Goal: Task Accomplishment & Management: Complete application form

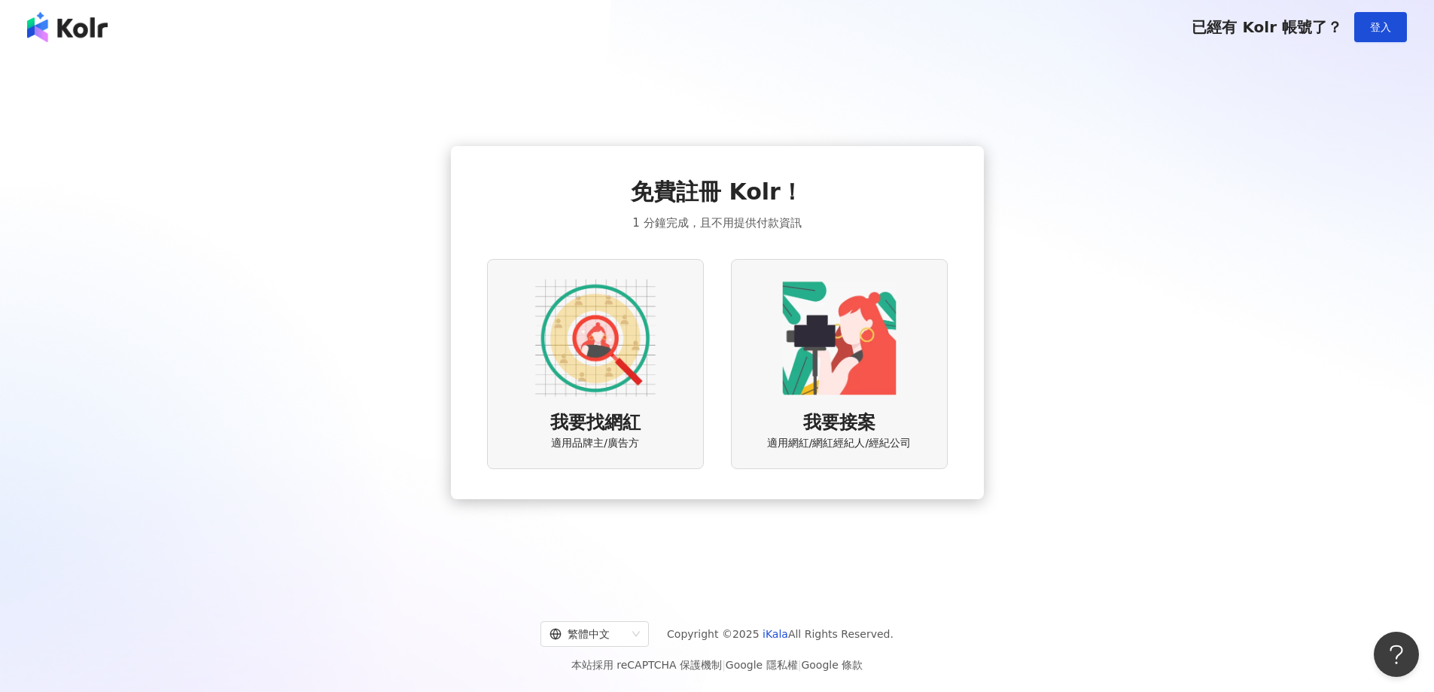
click at [586, 346] on img at bounding box center [595, 338] width 120 height 120
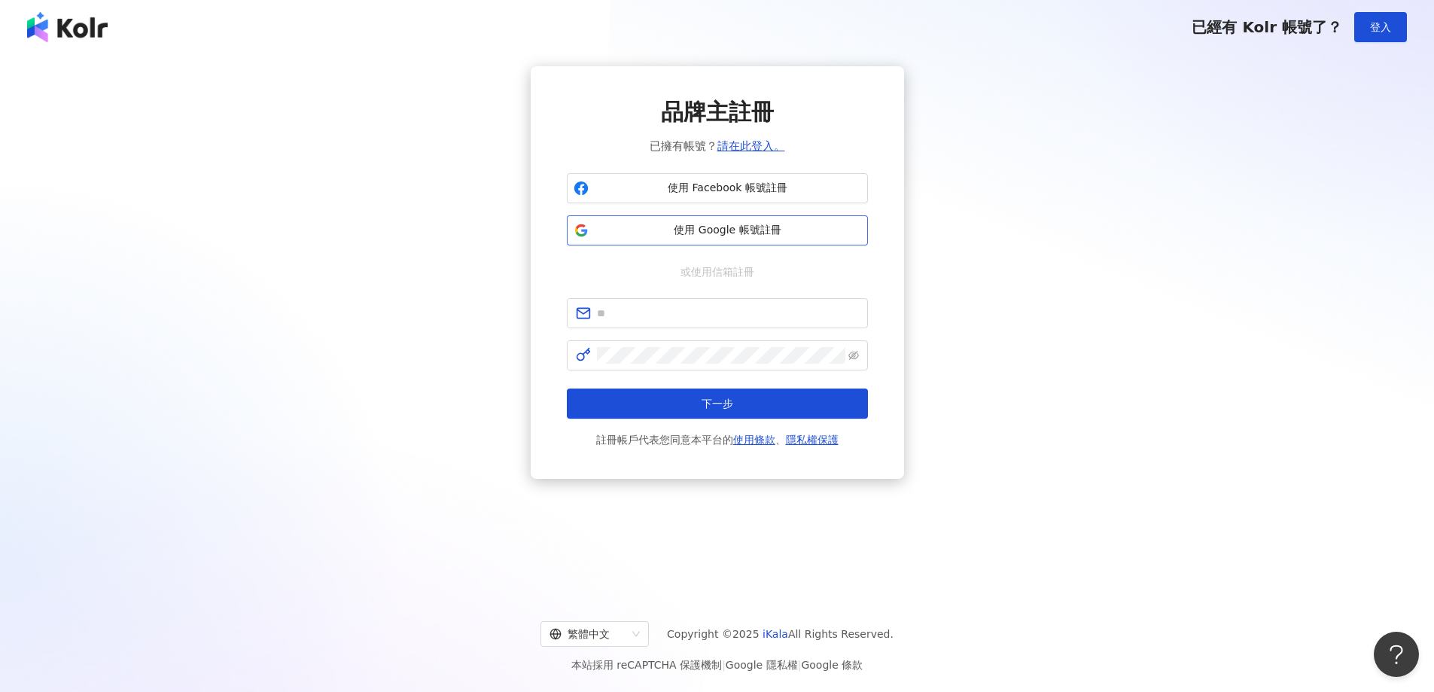
click at [727, 229] on span "使用 Google 帳號註冊" at bounding box center [728, 230] width 266 height 15
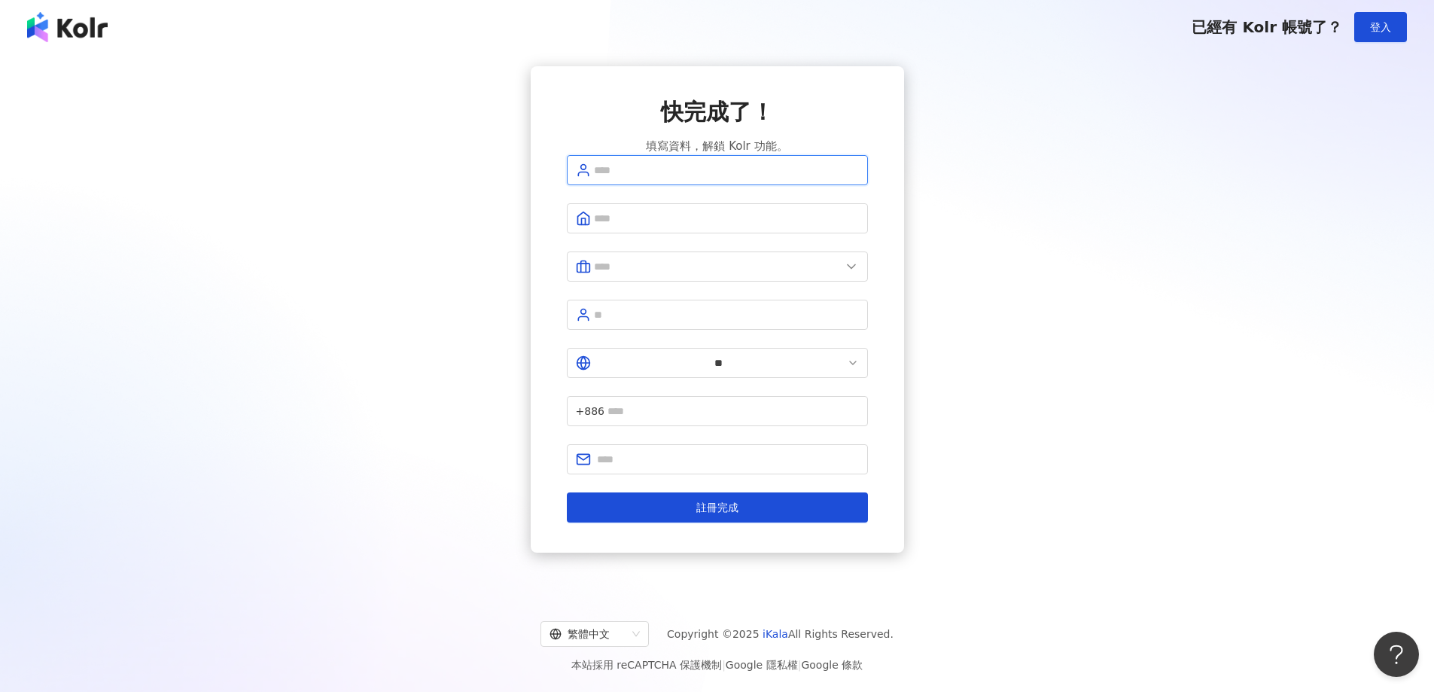
click at [668, 178] on input "text" at bounding box center [726, 170] width 265 height 17
click at [1036, 166] on div "快完成了！ 填寫資料，解鎖 Kolr 功能。 ** +886 註冊完成" at bounding box center [717, 309] width 1398 height 486
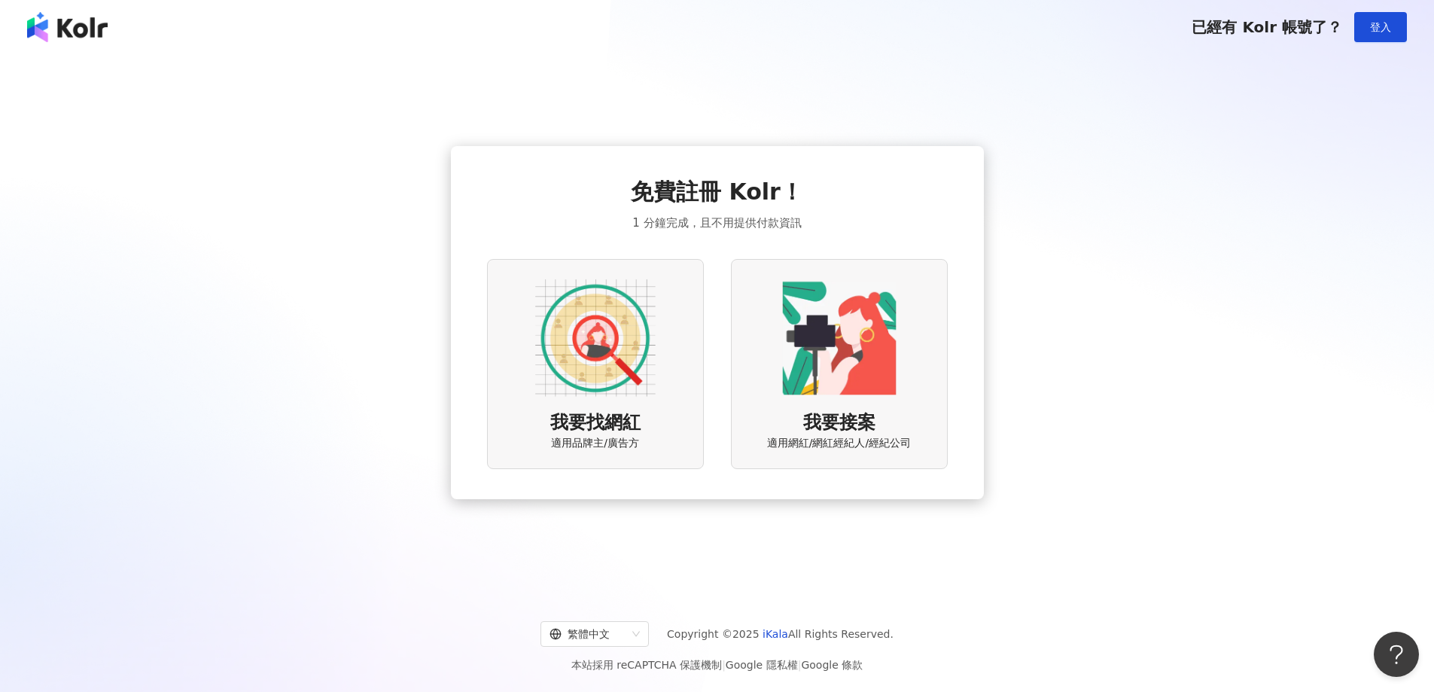
click at [586, 323] on img at bounding box center [595, 338] width 120 height 120
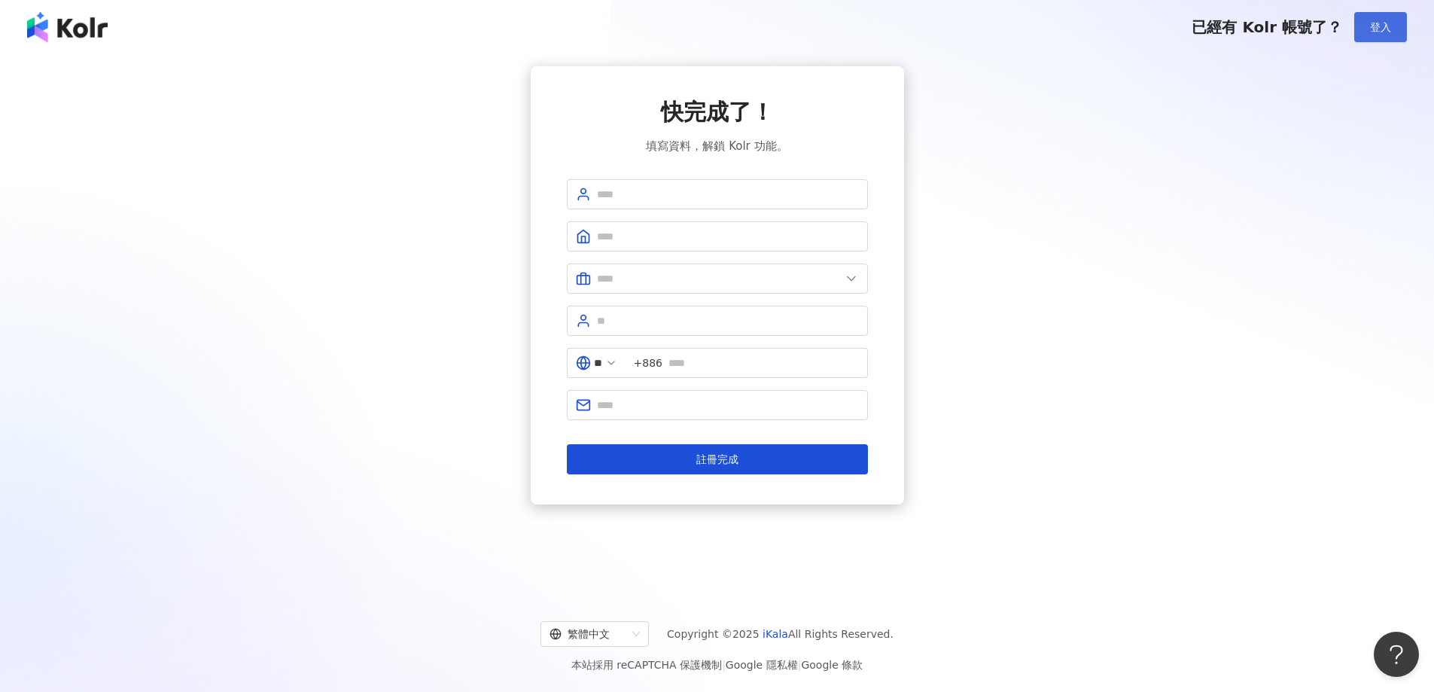
click at [1385, 23] on span "登入" at bounding box center [1380, 27] width 21 height 12
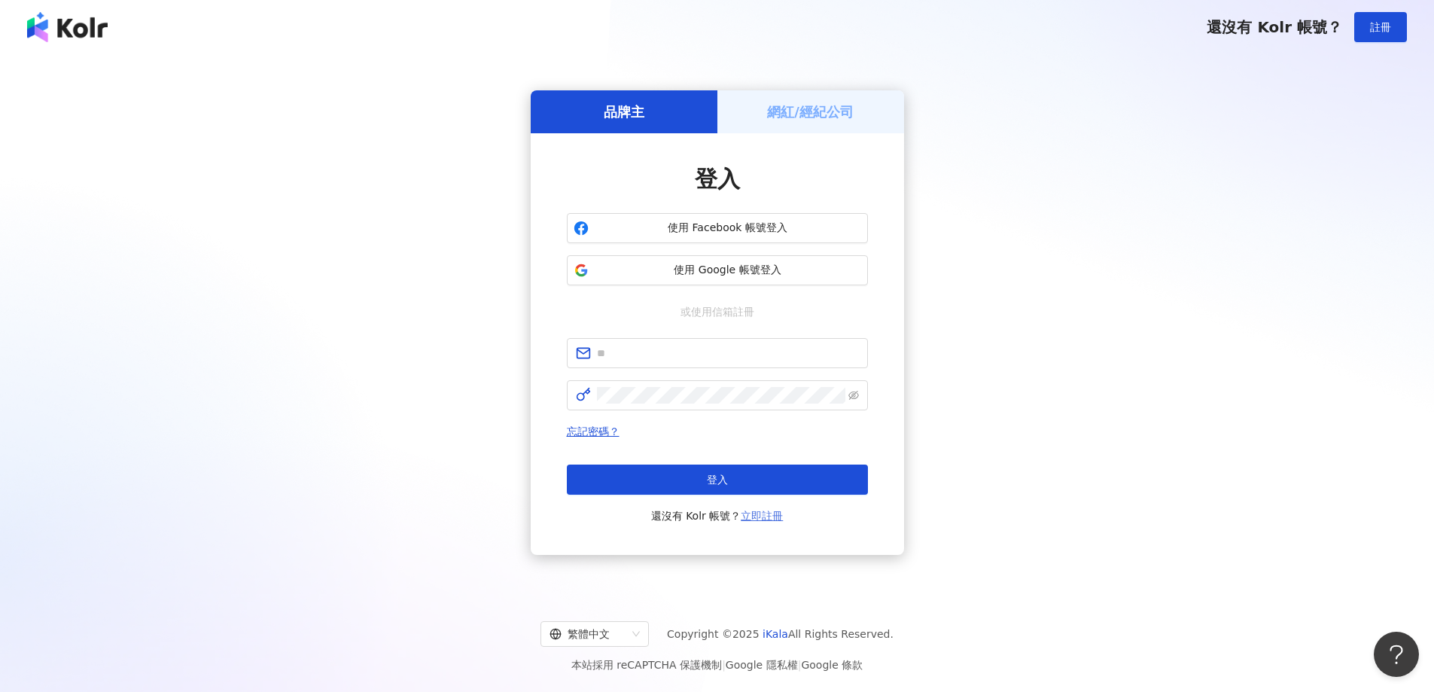
click at [762, 522] on link "立即註冊" at bounding box center [762, 516] width 42 height 12
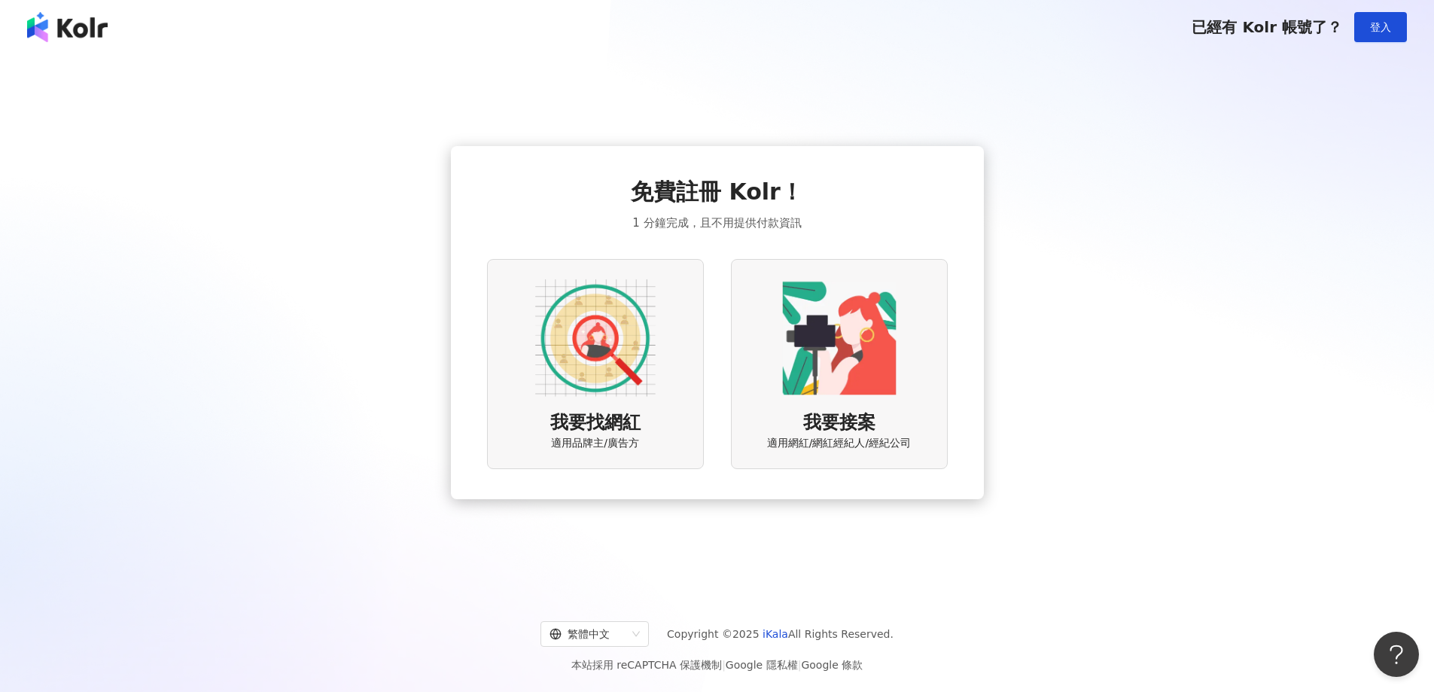
click at [644, 391] on img at bounding box center [595, 338] width 120 height 120
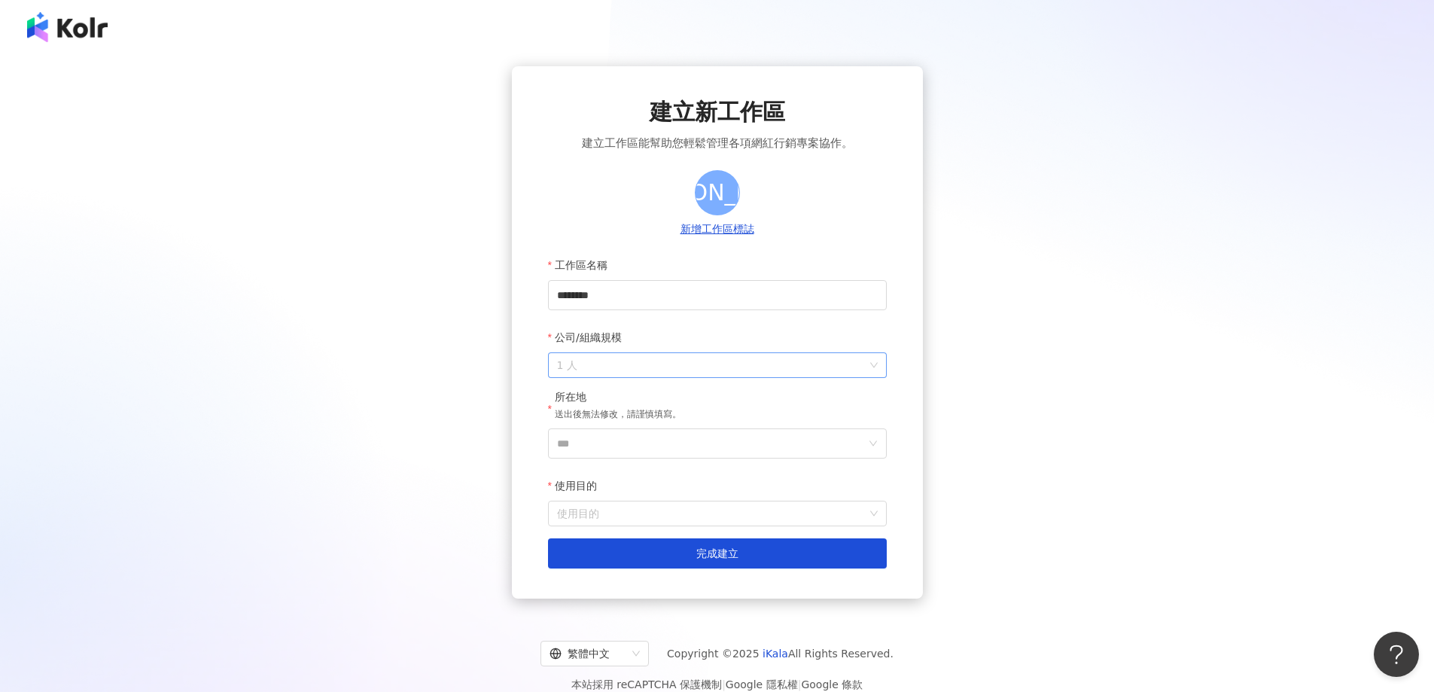
click at [875, 370] on span "1 人" at bounding box center [717, 365] width 321 height 24
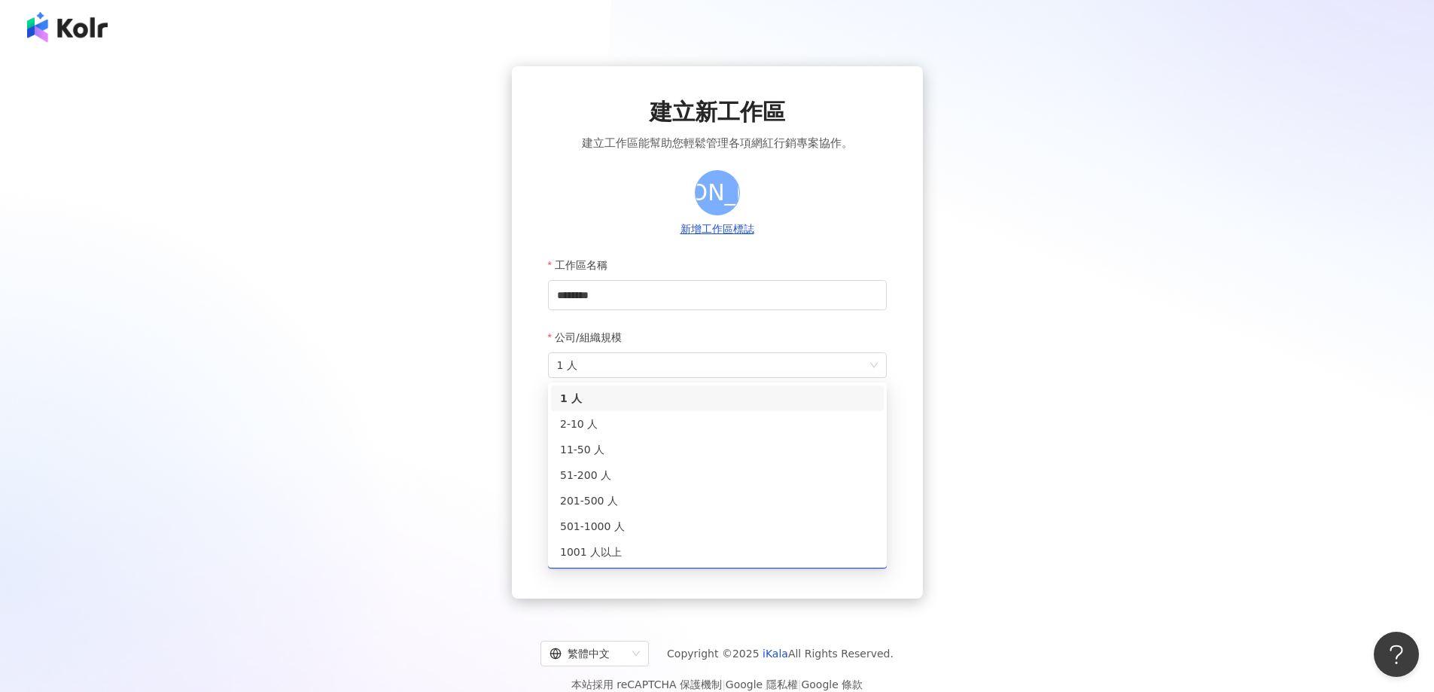
click at [933, 346] on div "建立新工作區 建立工作區能幫助您輕鬆管理各項網紅行銷專案協作。 簡 新增工作區標誌 工作區名稱 ******** 公司/組織規模 1 人 所在地 送出後無法修…" at bounding box center [717, 332] width 1398 height 532
click at [865, 370] on span "1 人" at bounding box center [717, 365] width 321 height 24
click at [587, 448] on div "11-50 人" at bounding box center [717, 449] width 315 height 17
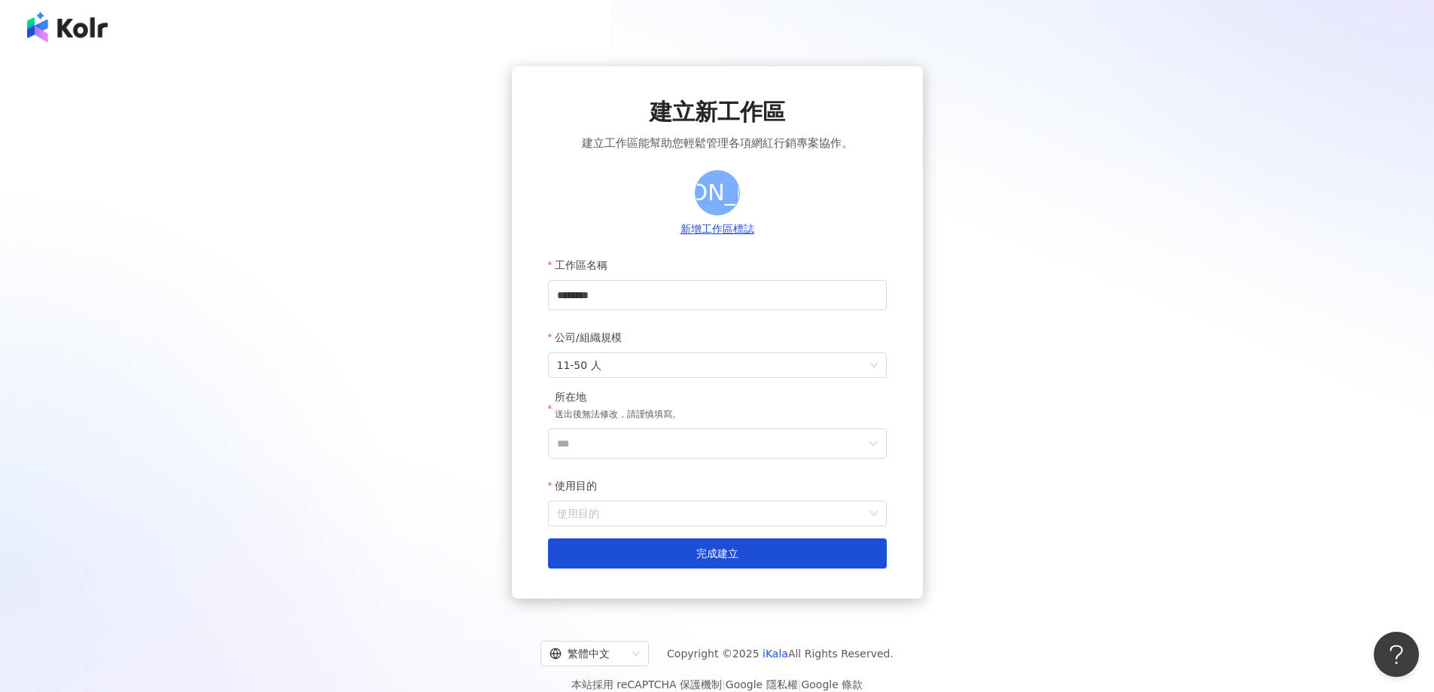
click at [1068, 424] on div "建立新工作區 建立工作區能幫助您輕鬆管理各項網紅行銷專案協作。 簡 新增工作區標誌 工作區名稱 ******** 公司/組織規模 11-50 人 所在地 送出…" at bounding box center [717, 332] width 1398 height 532
click at [863, 443] on input "***" at bounding box center [711, 443] width 309 height 29
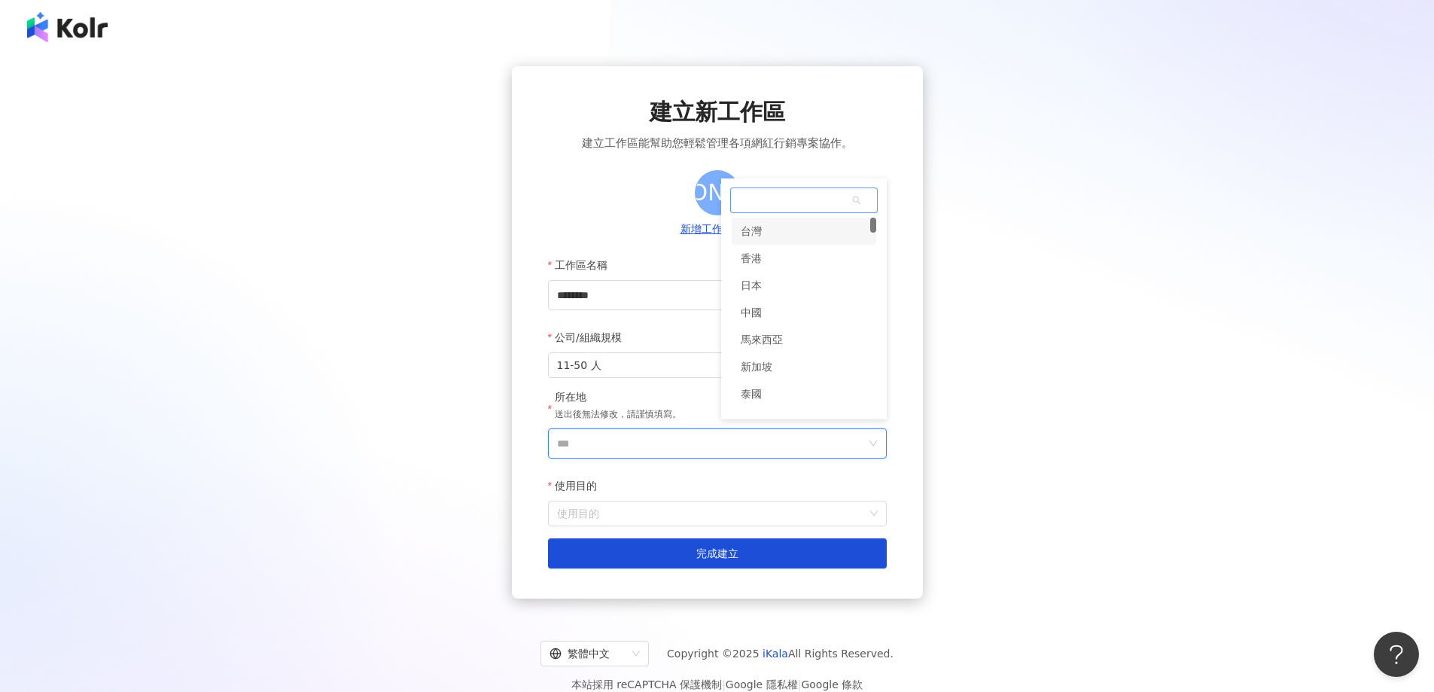
click at [782, 233] on div "台灣" at bounding box center [804, 231] width 145 height 27
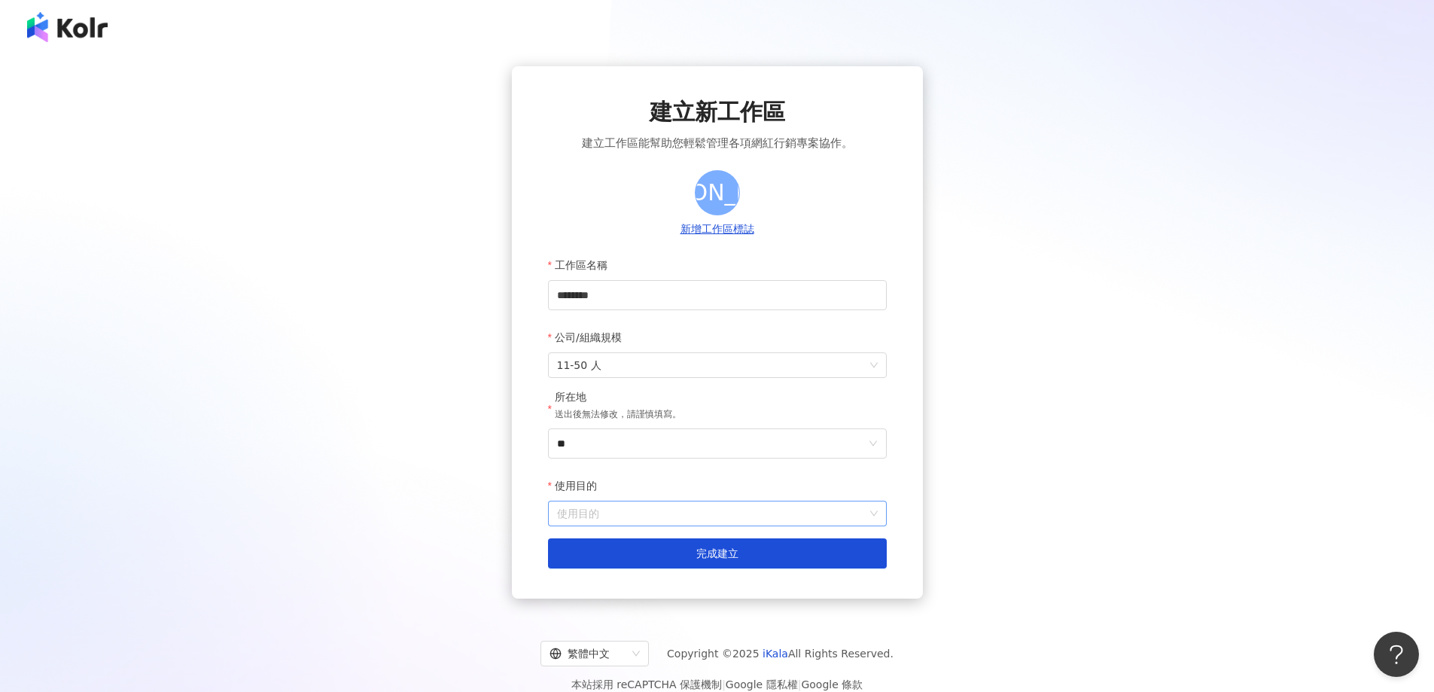
click at [866, 516] on input "使用目的" at bounding box center [717, 513] width 321 height 24
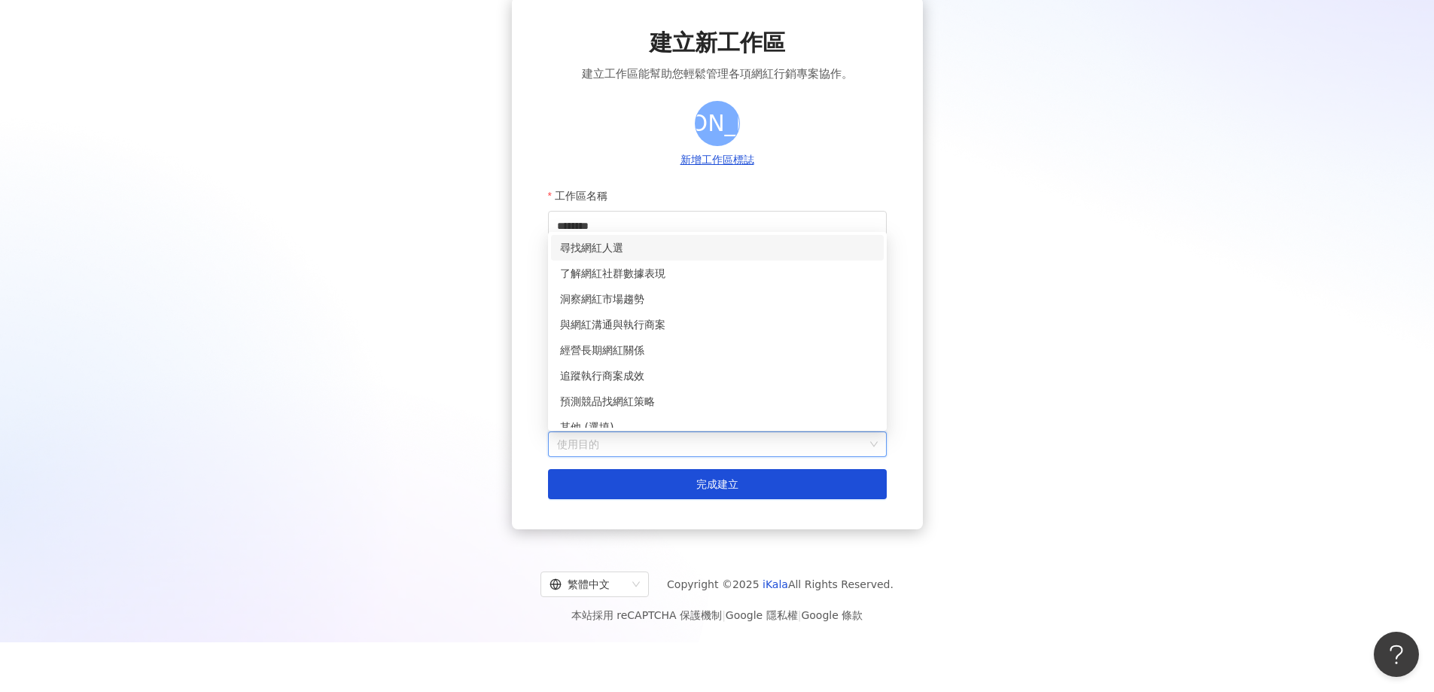
click at [616, 250] on div "尋找網紅人選" at bounding box center [717, 247] width 315 height 17
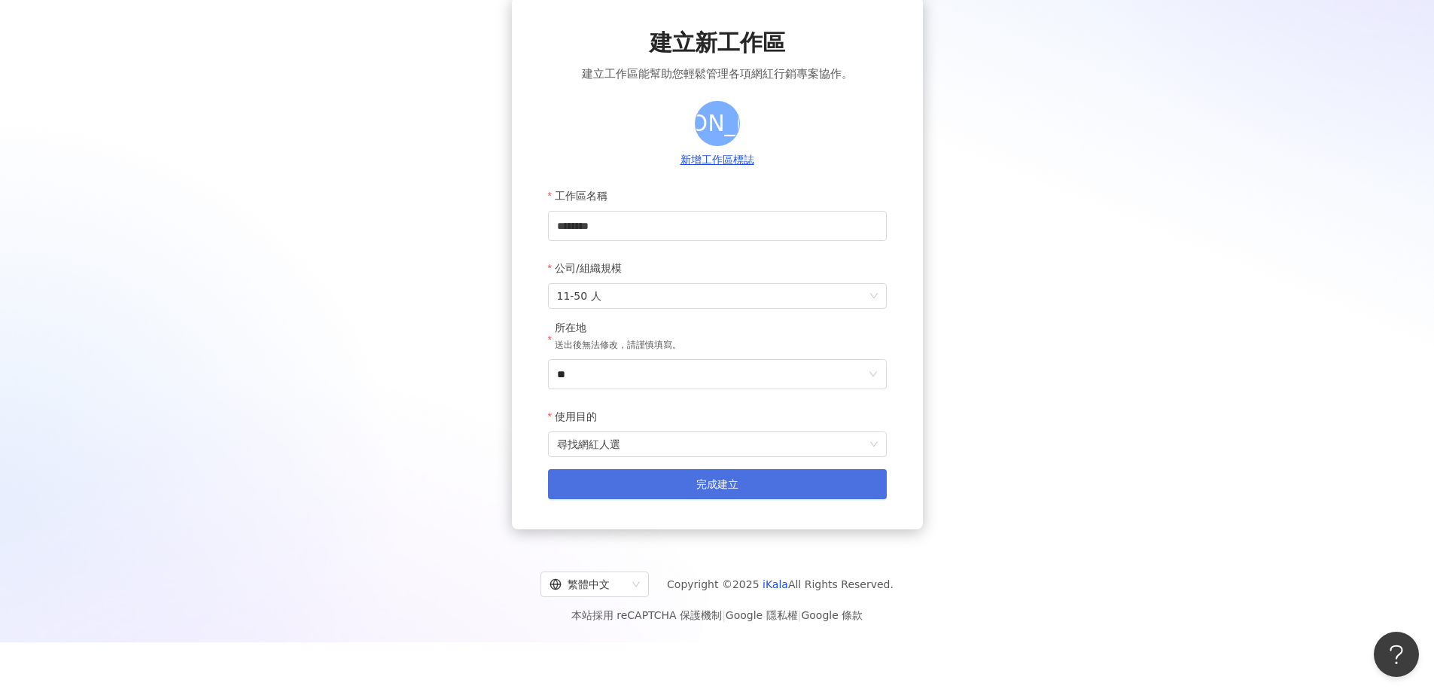
click at [723, 485] on span "完成建立" at bounding box center [717, 484] width 42 height 12
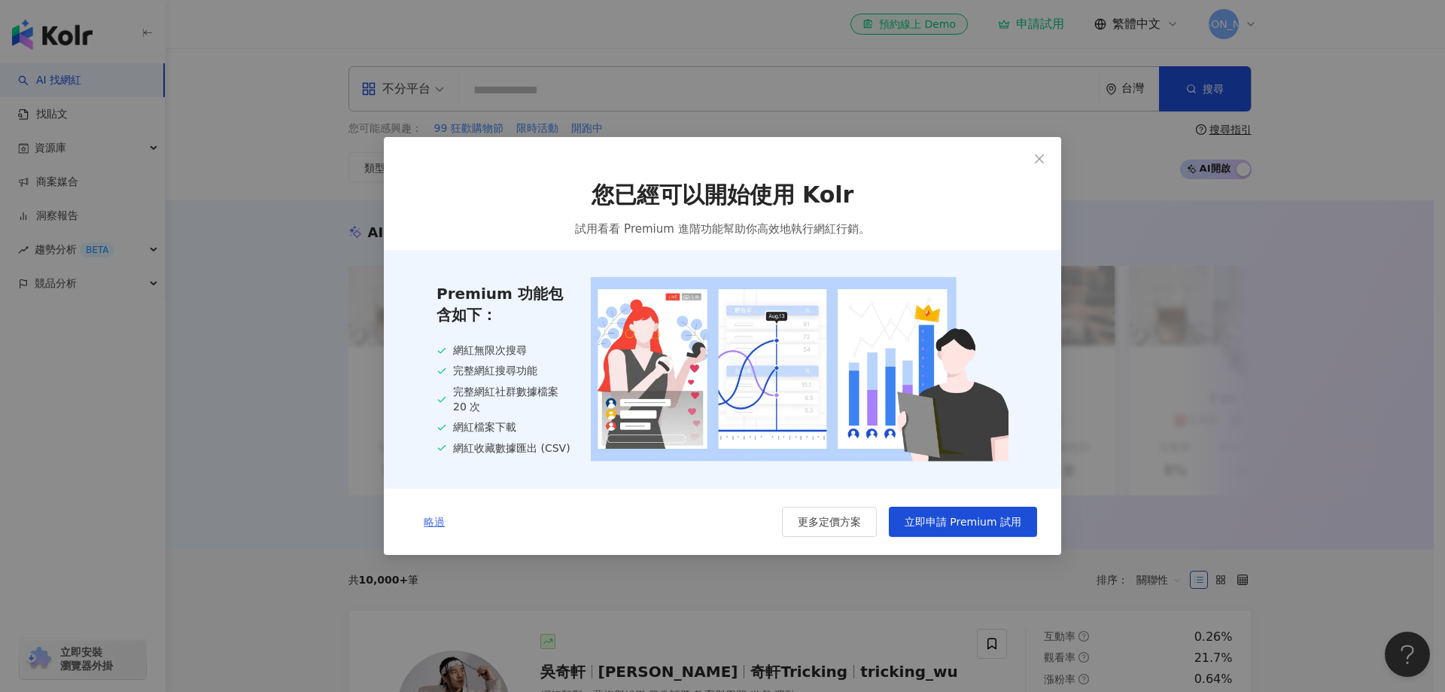
click at [435, 528] on span "略過" at bounding box center [434, 522] width 21 height 12
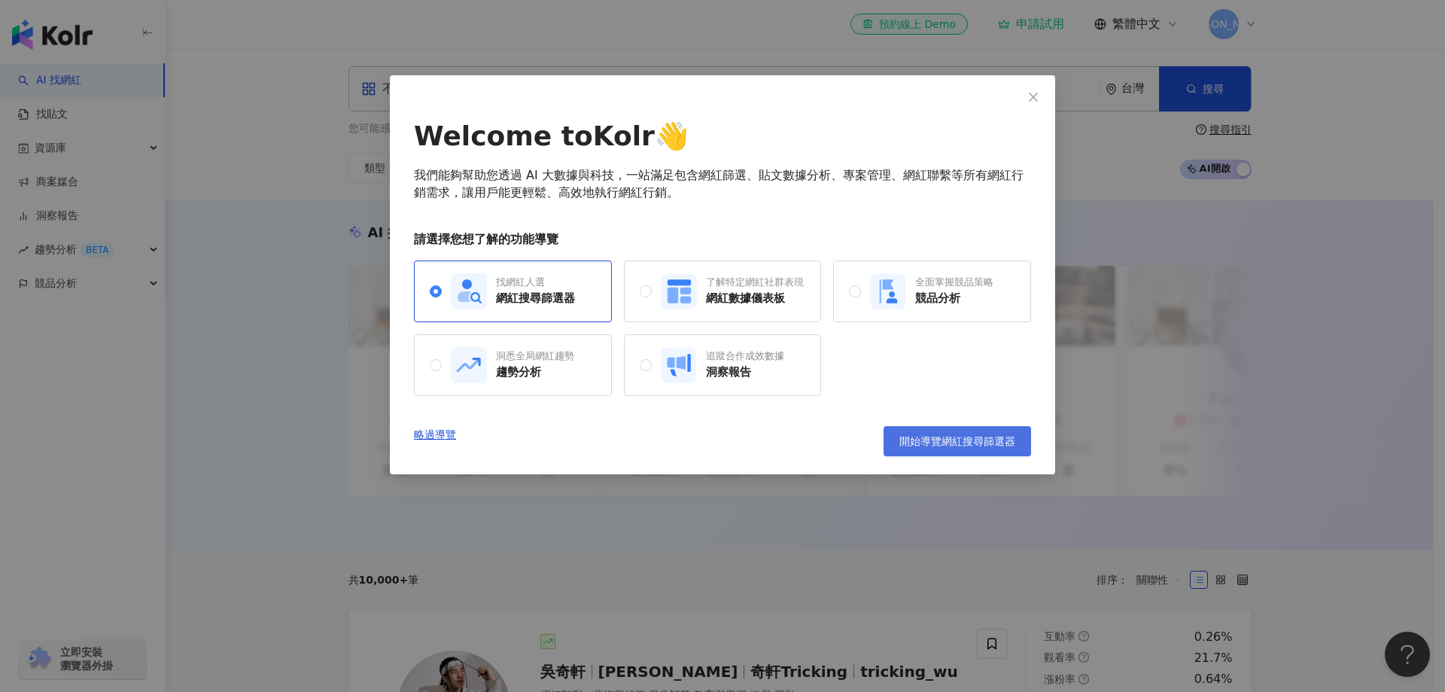
click at [969, 446] on span "開始導覽網紅搜尋篩選器" at bounding box center [958, 441] width 116 height 12
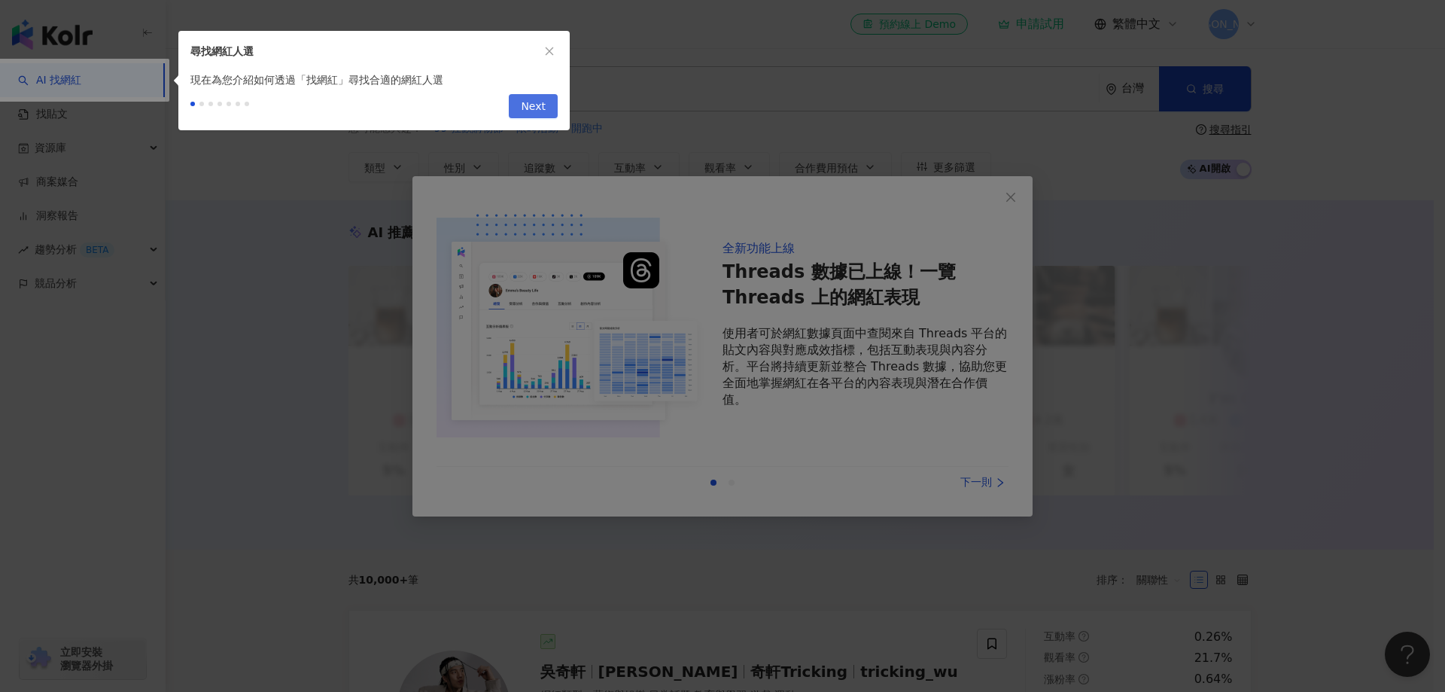
click at [528, 105] on span "Next" at bounding box center [533, 107] width 25 height 24
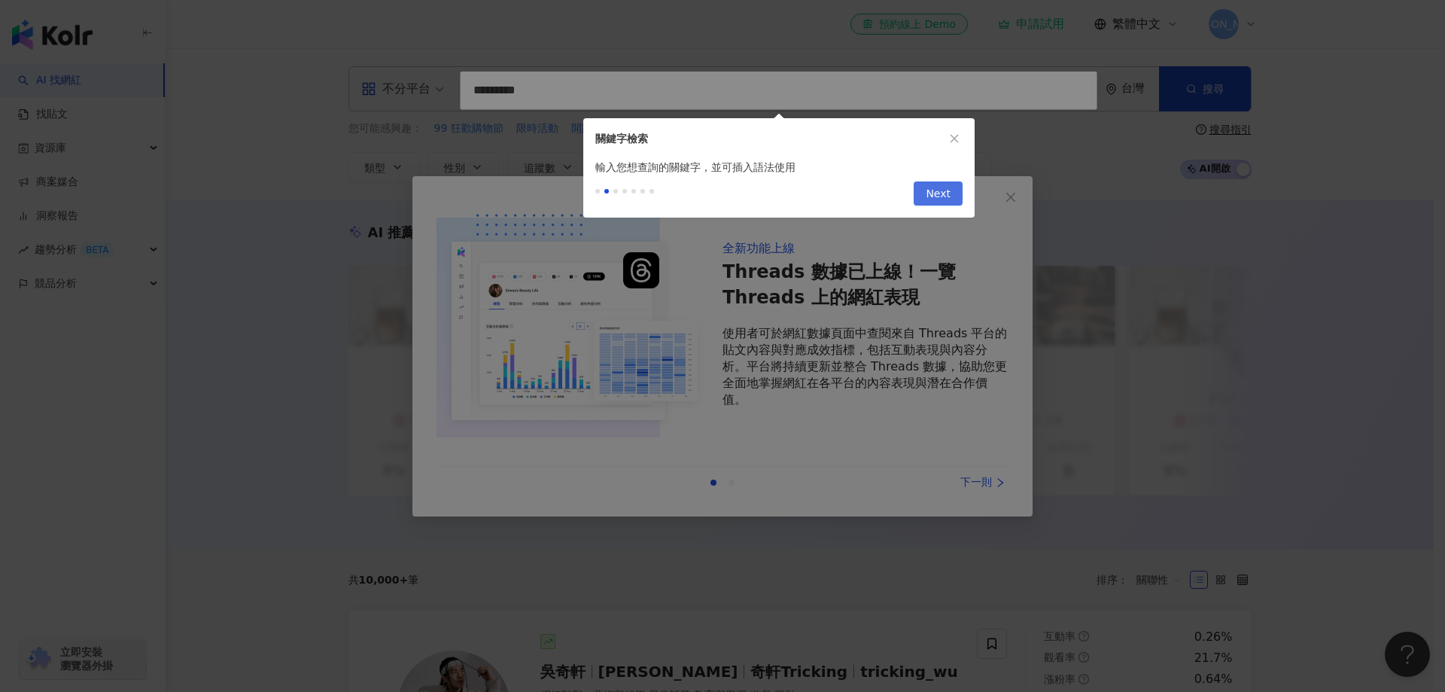
type input "*********"
click at [930, 190] on span "Next" at bounding box center [938, 194] width 25 height 24
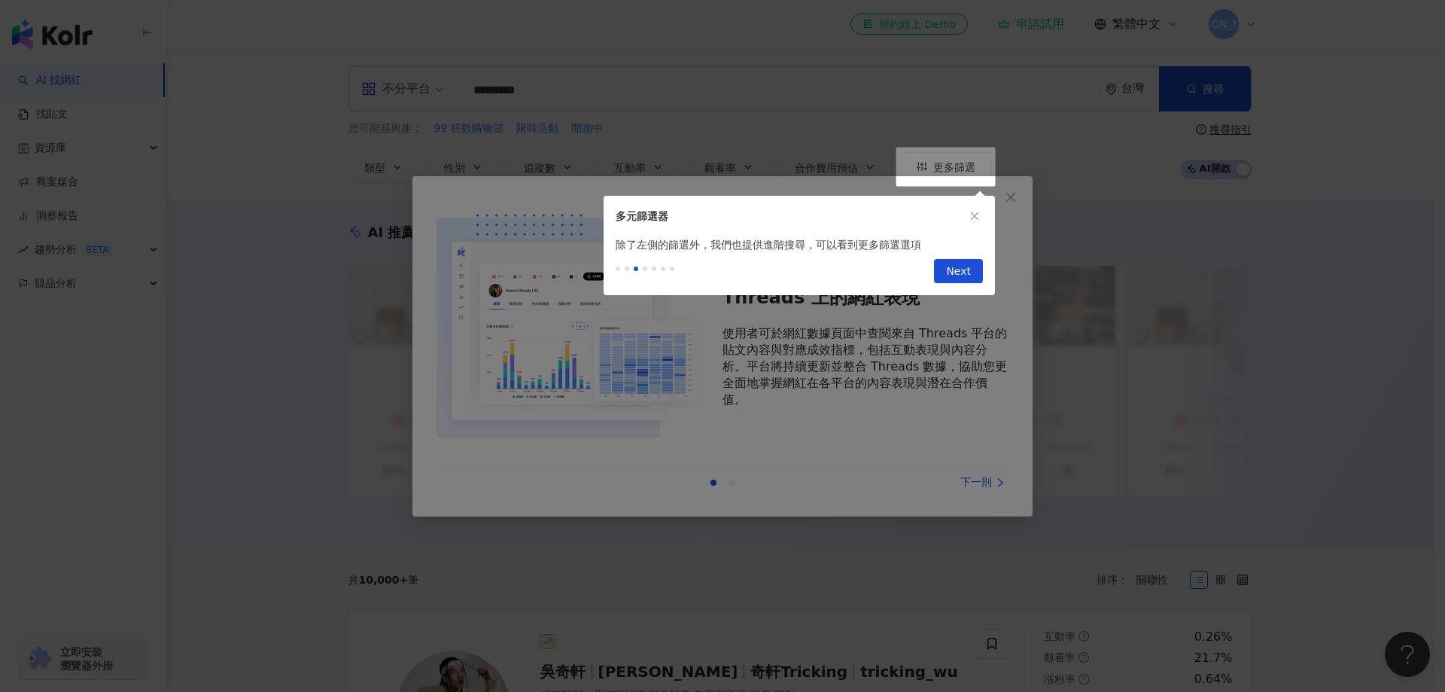
click at [964, 270] on span "Next" at bounding box center [958, 272] width 25 height 24
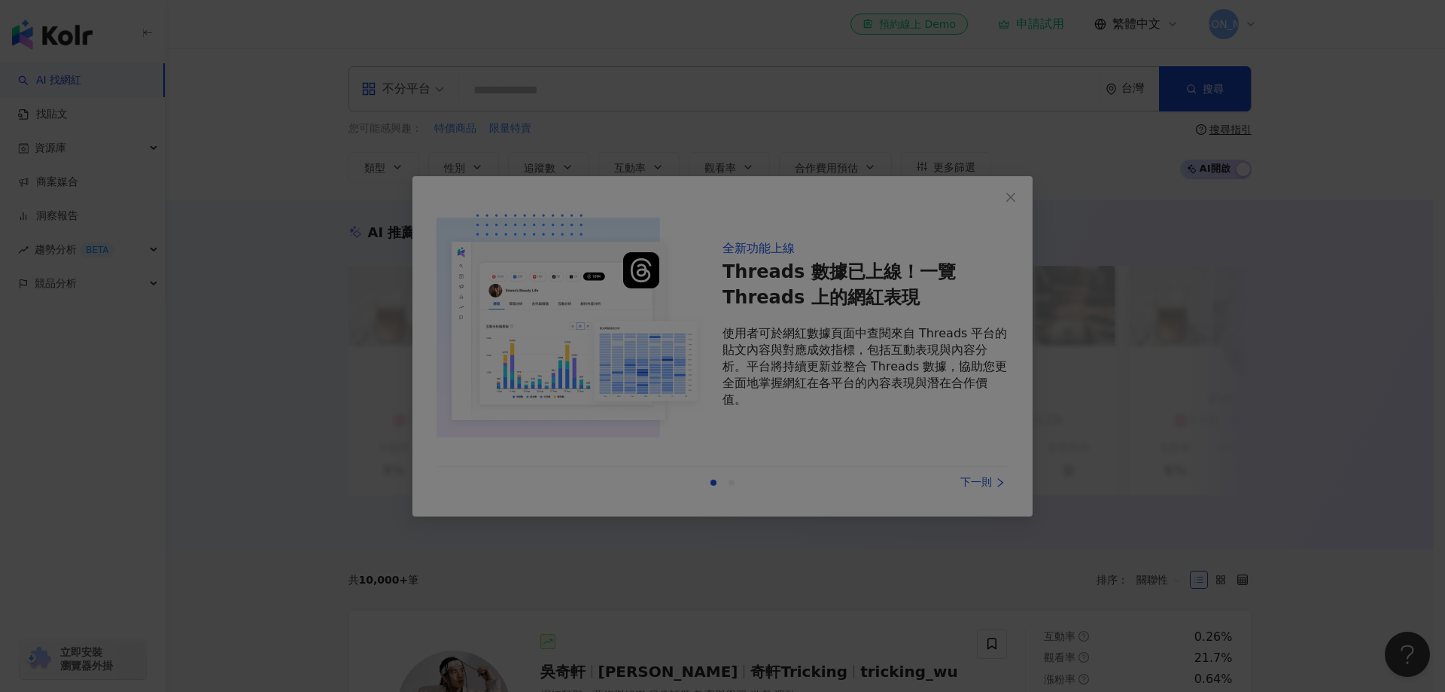
click at [991, 481] on div at bounding box center [722, 346] width 1445 height 692
click at [1006, 194] on div at bounding box center [722, 346] width 1445 height 692
click at [1147, 299] on div at bounding box center [722, 346] width 1445 height 692
drag, startPoint x: 341, startPoint y: 433, endPoint x: 233, endPoint y: 291, distance: 178.3
click at [341, 432] on div at bounding box center [722, 346] width 1445 height 692
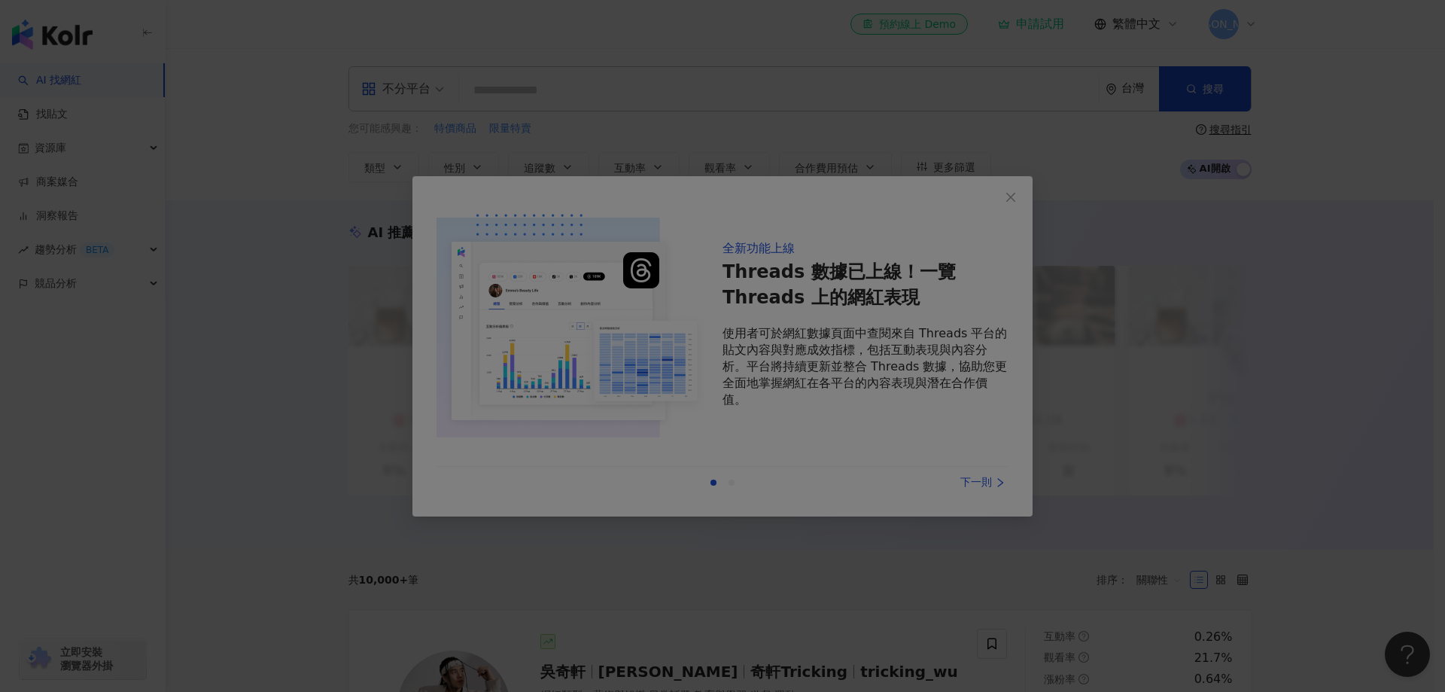
click at [251, 256] on div at bounding box center [722, 346] width 1445 height 692
drag, startPoint x: 714, startPoint y: 71, endPoint x: 727, endPoint y: 71, distance: 12.8
click at [718, 71] on div at bounding box center [722, 346] width 1445 height 692
click at [1154, 233] on div at bounding box center [722, 346] width 1445 height 692
click at [1162, 416] on div at bounding box center [722, 346] width 1445 height 692
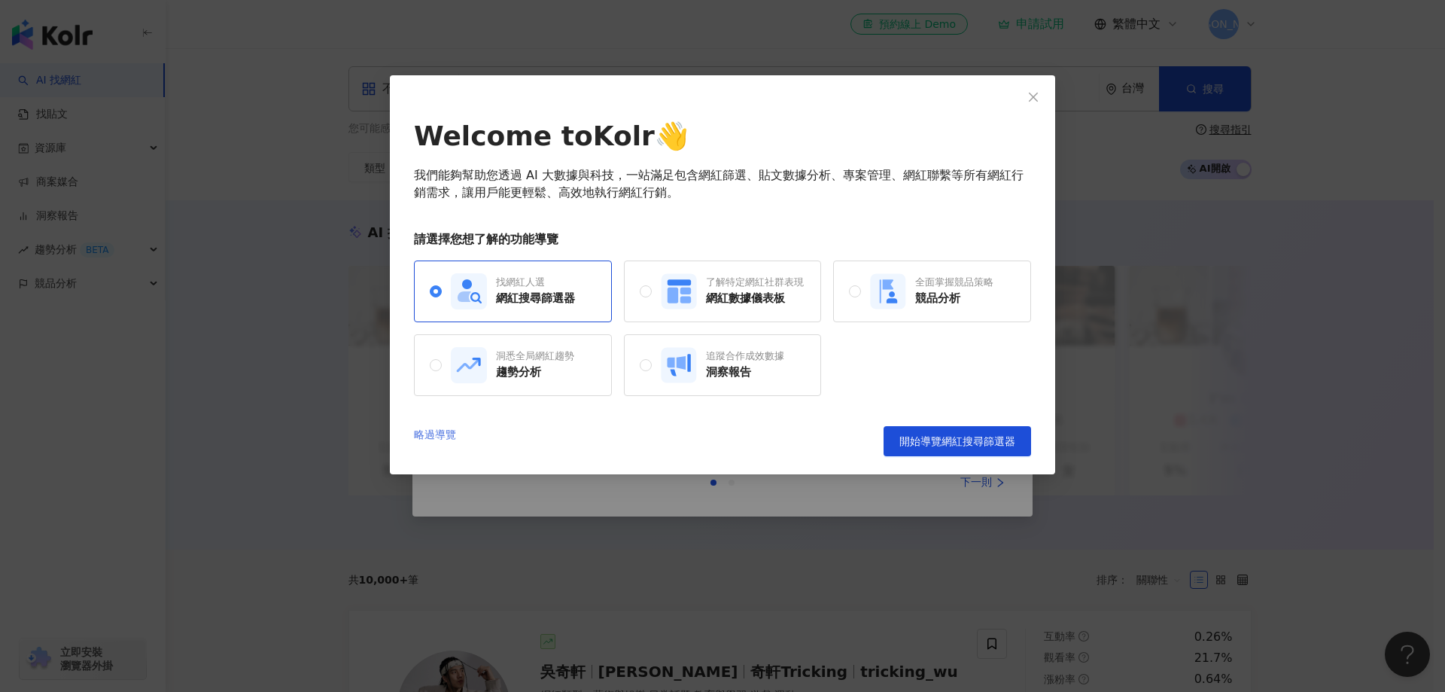
click at [443, 437] on link "略過導覽" at bounding box center [435, 441] width 42 height 30
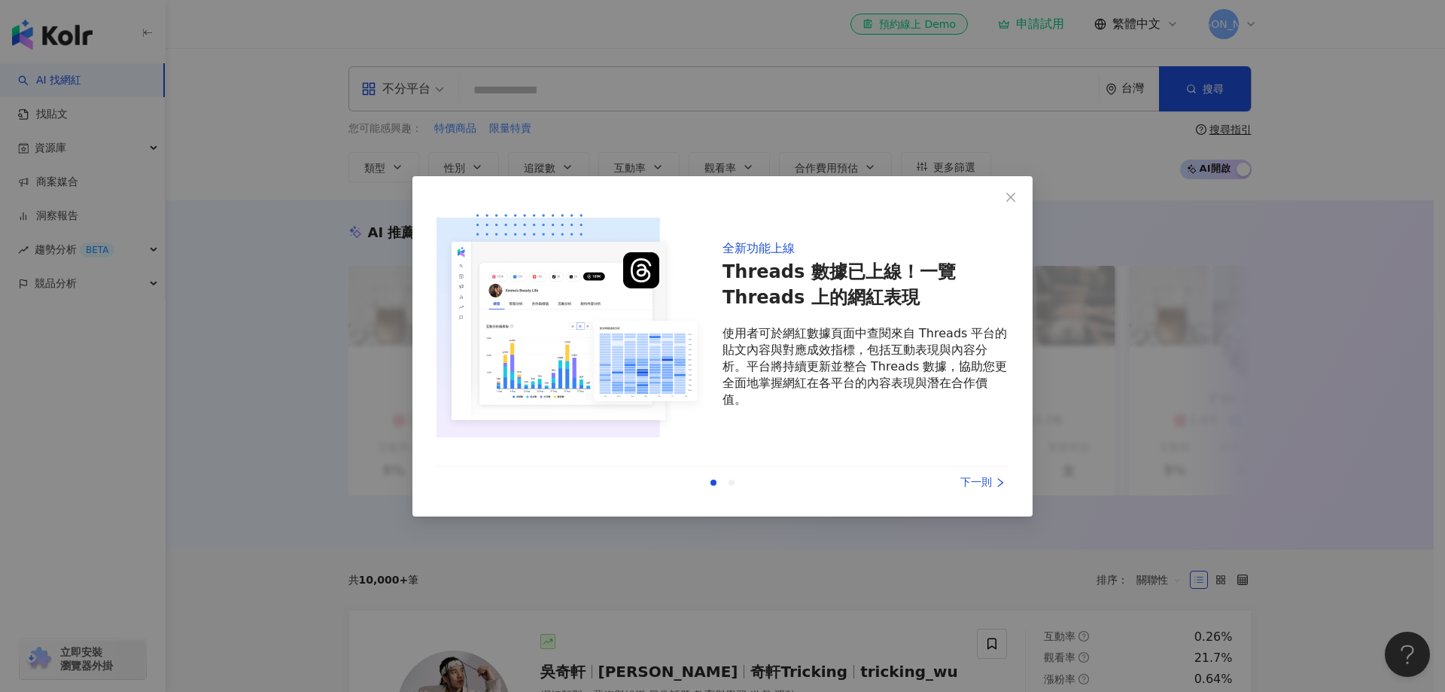
click at [980, 484] on div "下一則" at bounding box center [952, 482] width 113 height 17
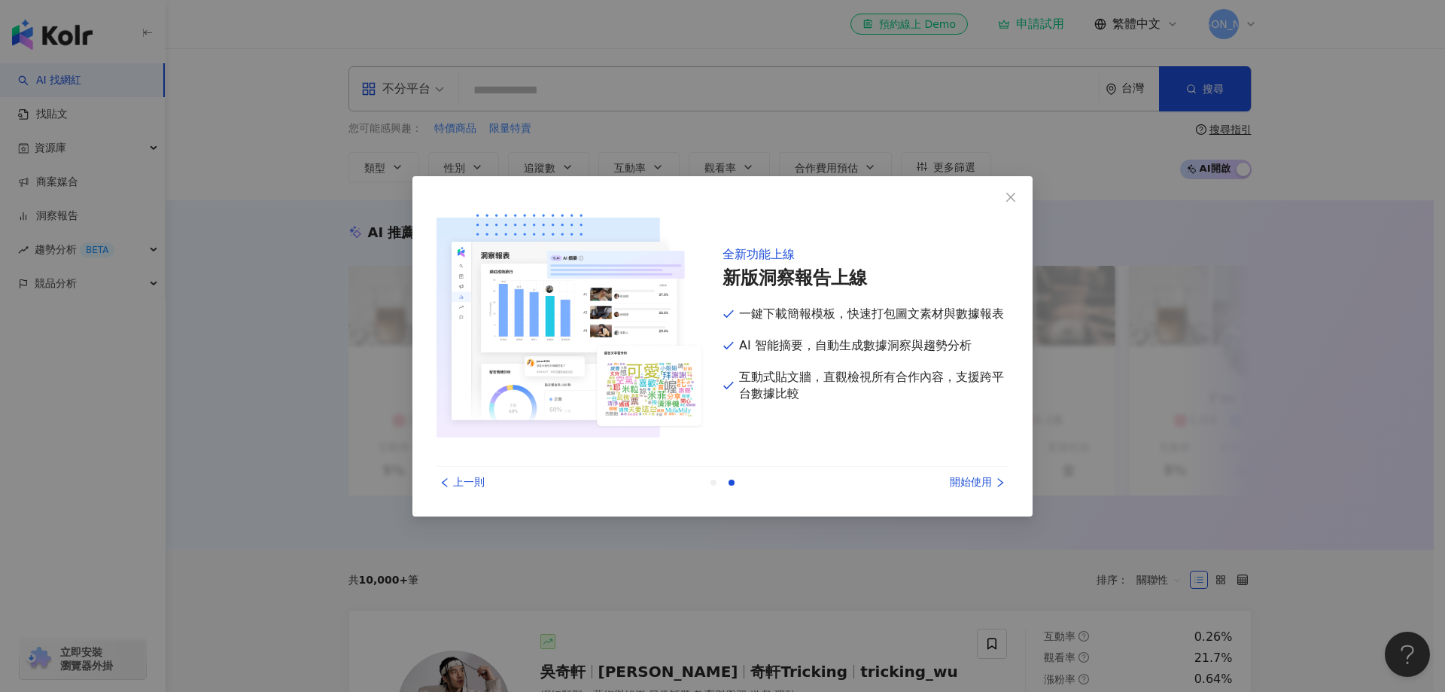
click at [967, 480] on div "開始使用" at bounding box center [952, 482] width 113 height 17
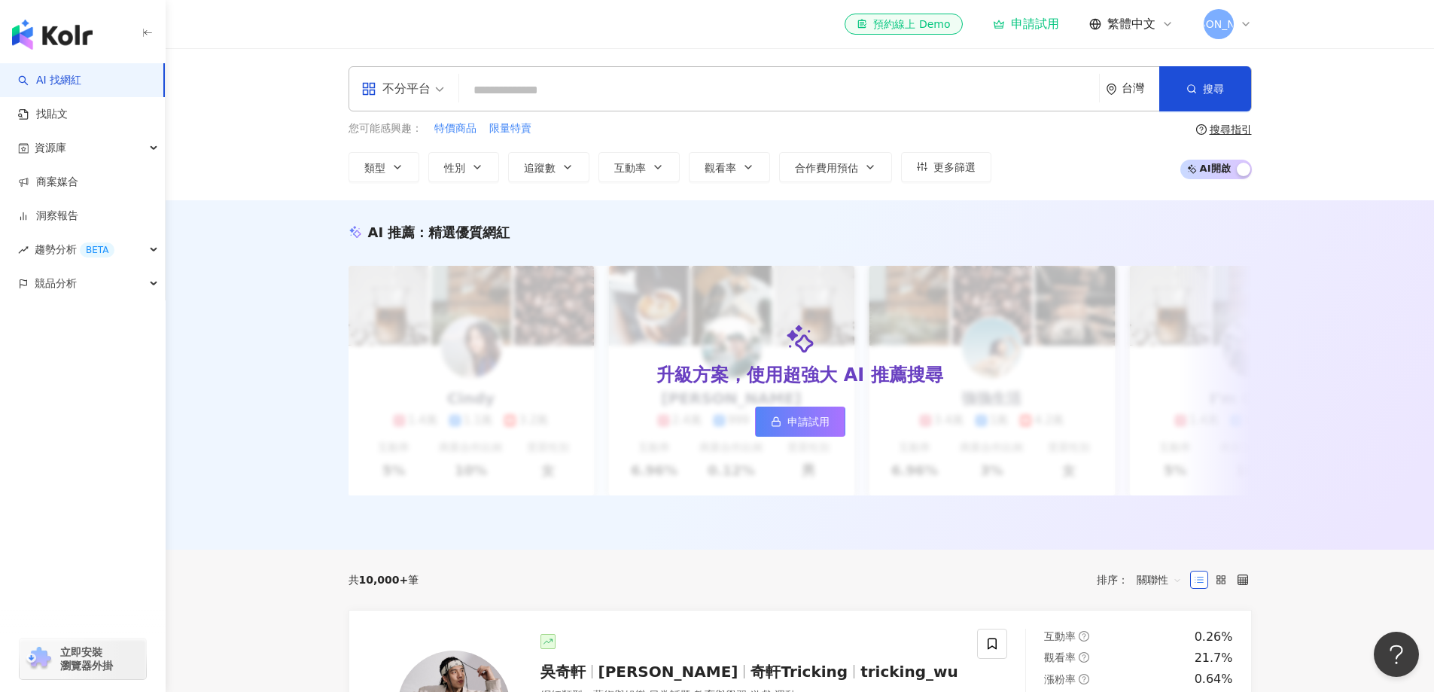
click at [595, 97] on input "search" at bounding box center [779, 90] width 628 height 29
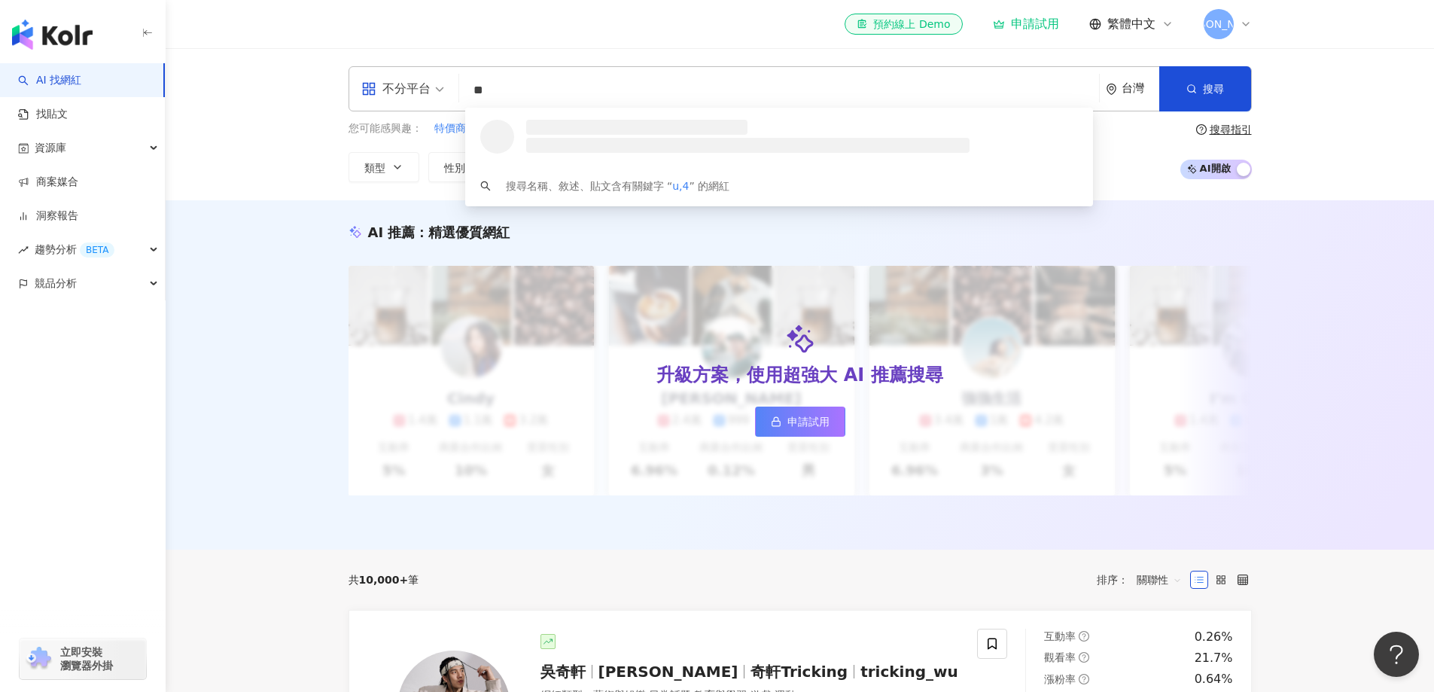
type input "*"
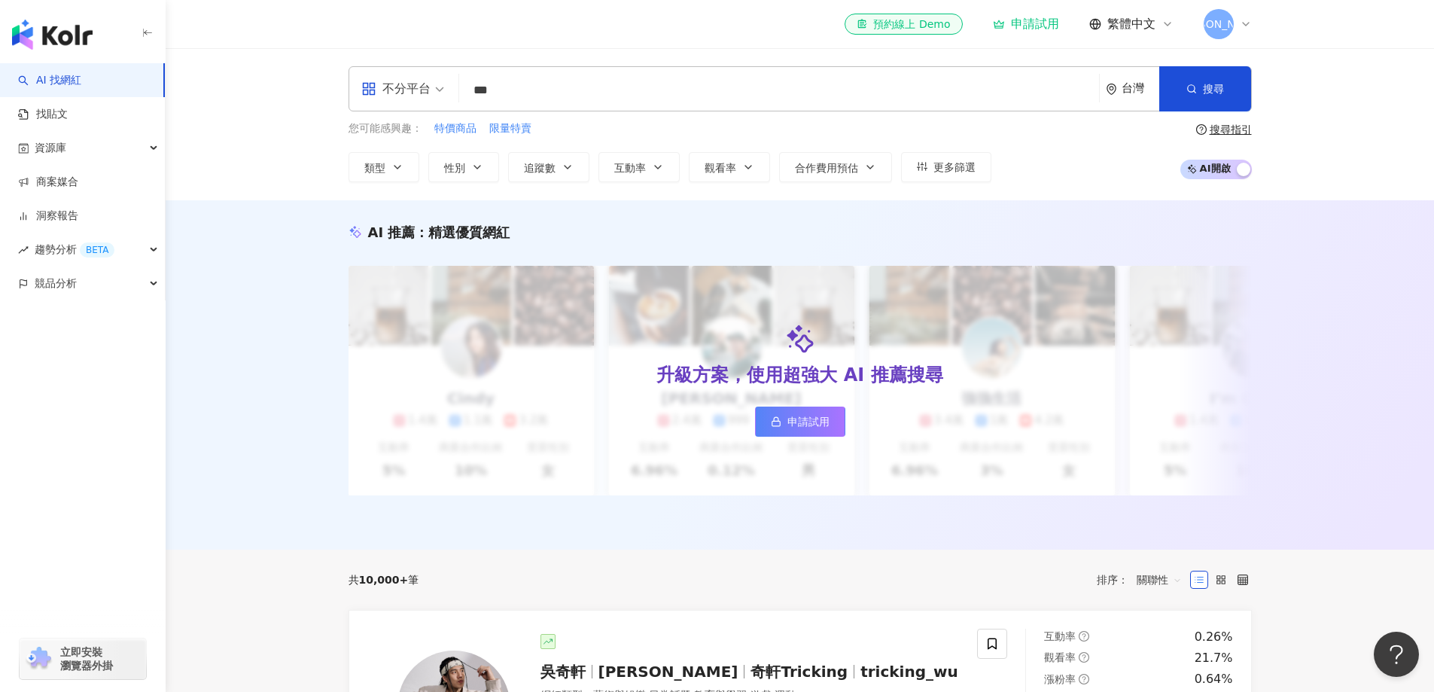
type input "***"
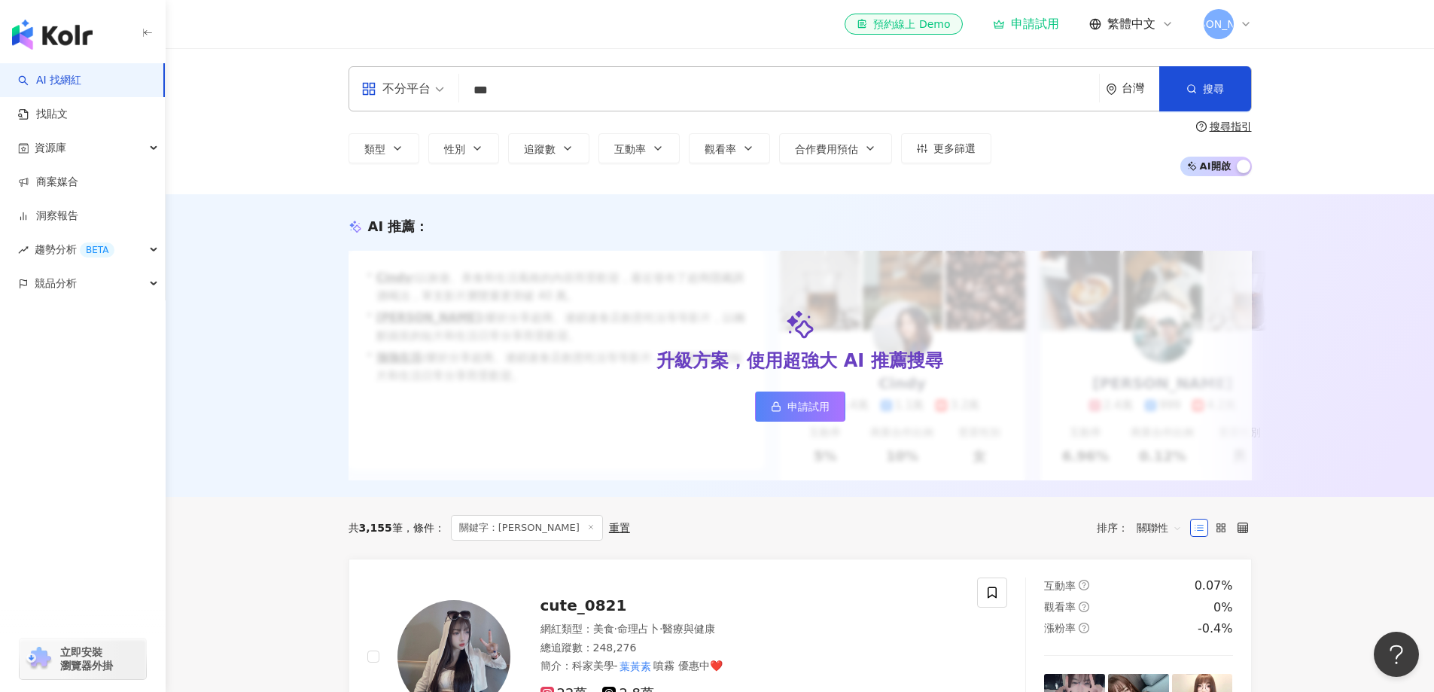
click at [1302, 346] on div "AI 推薦 ： 升級方案，使用超強大 AI 推薦搜尋 申請試用 • Cindy : 以旅遊、美食和生活風格的內容而受歡迎，最近發布了超商隱藏調酒喝法，單支影片…" at bounding box center [800, 345] width 1268 height 303
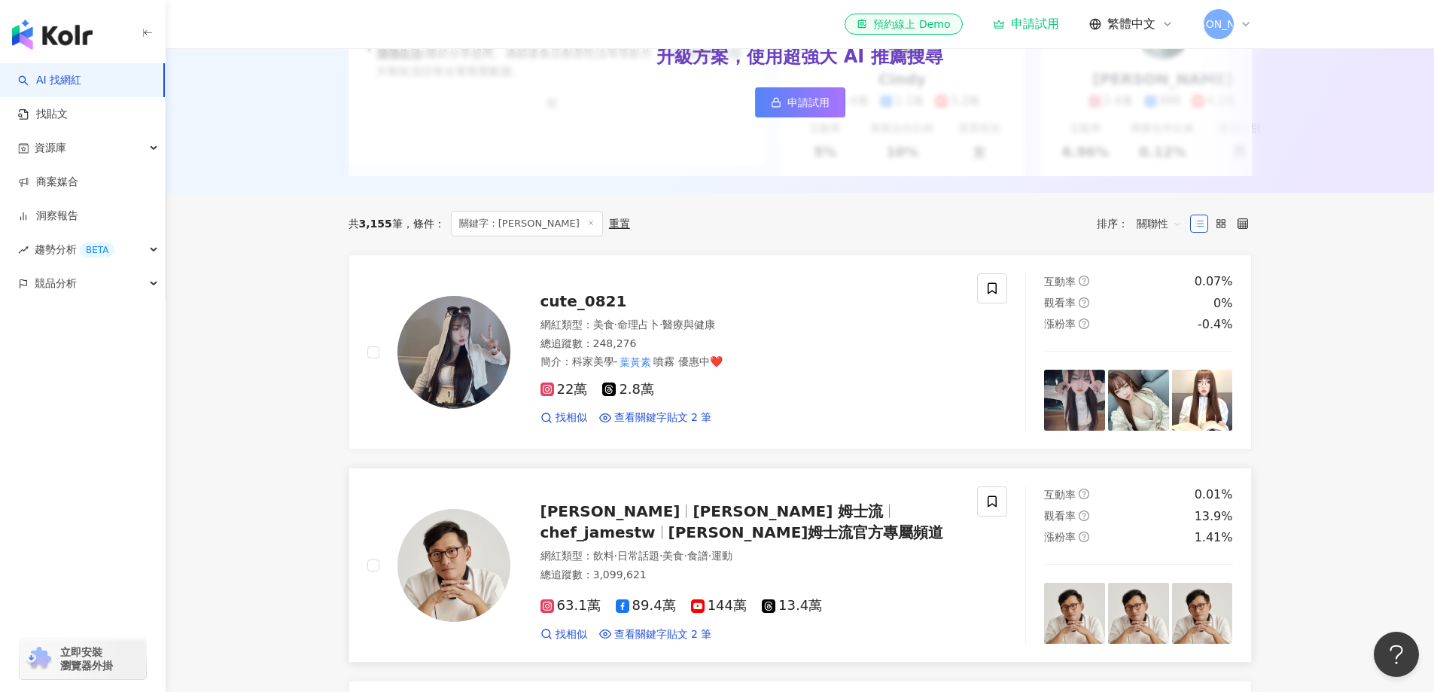
scroll to position [301, 0]
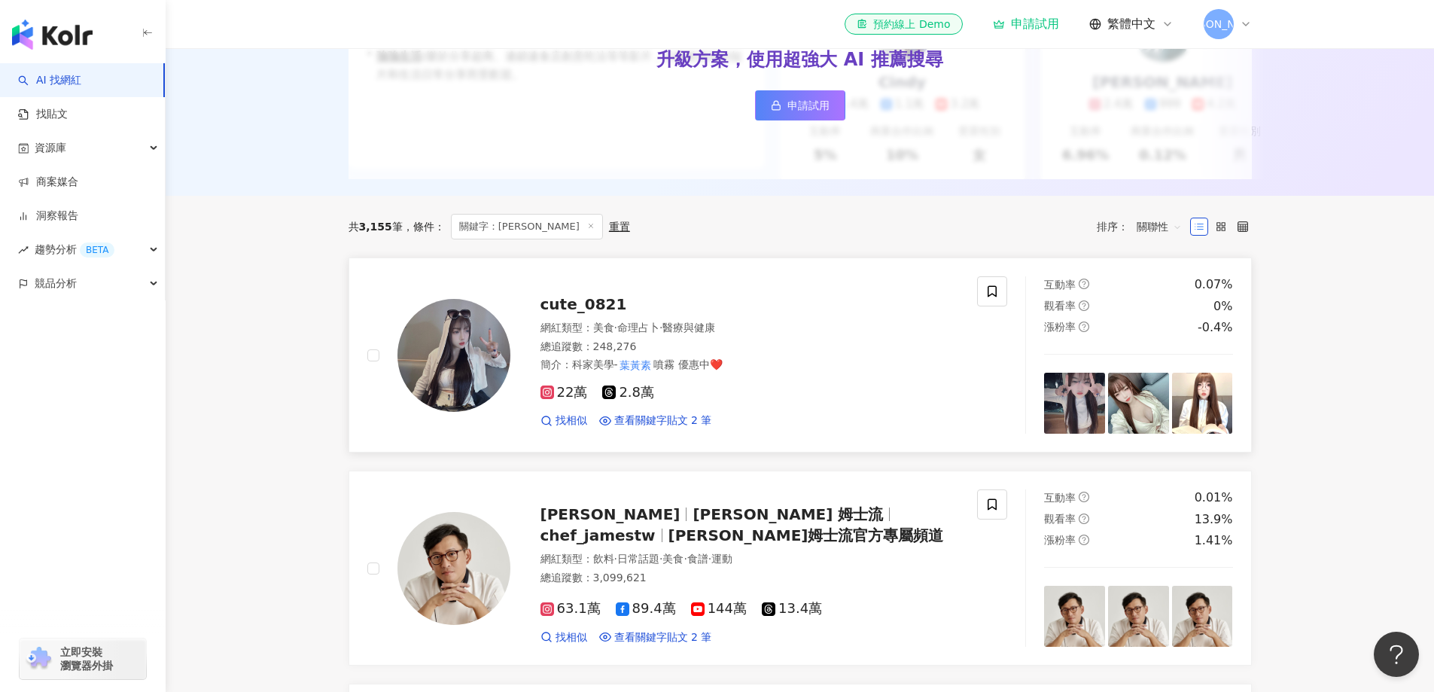
click at [565, 313] on span "cute_0821" at bounding box center [584, 304] width 87 height 18
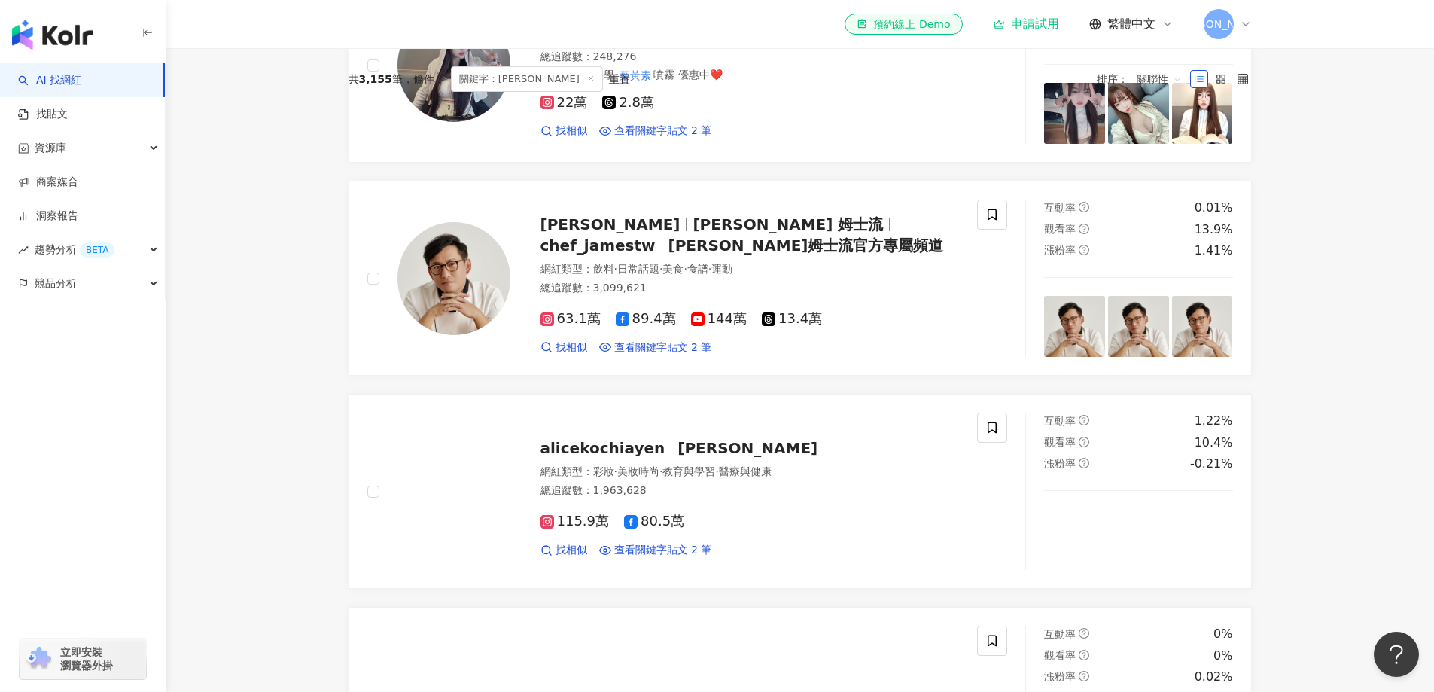
scroll to position [602, 0]
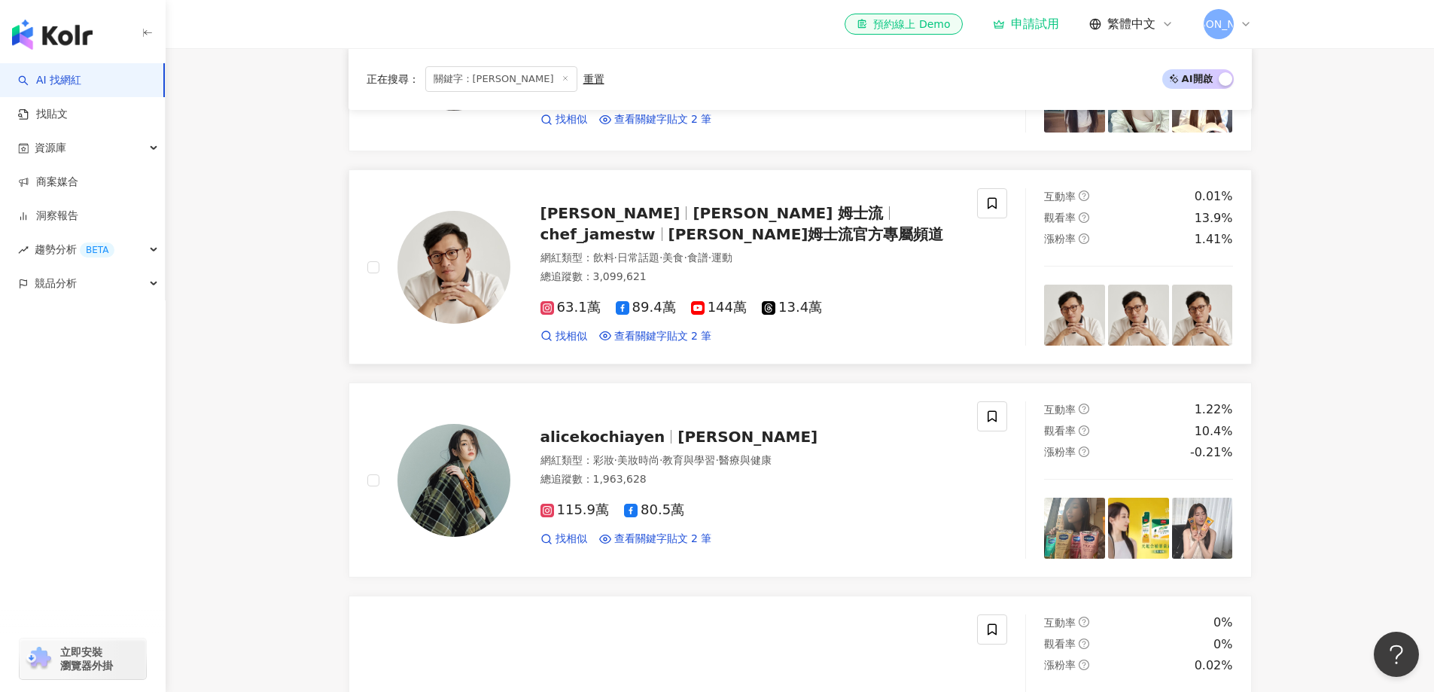
click at [693, 222] on span "詹姆士 姆士流" at bounding box center [788, 213] width 190 height 18
